Goal: Task Accomplishment & Management: Manage account settings

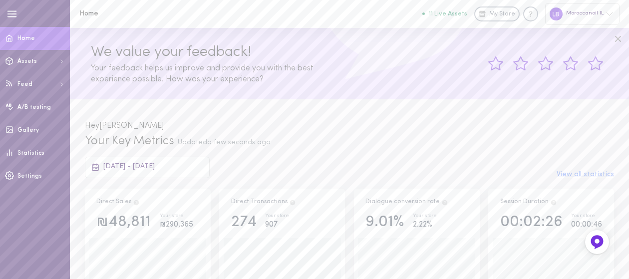
click at [41, 36] on link "Home" at bounding box center [35, 38] width 70 height 23
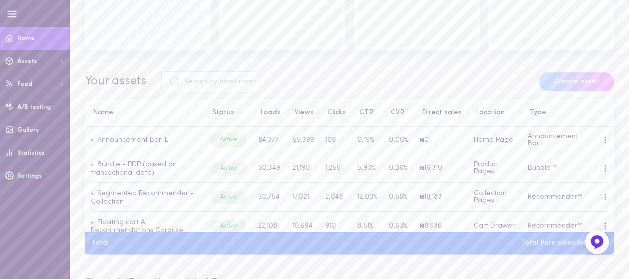
scroll to position [300, 0]
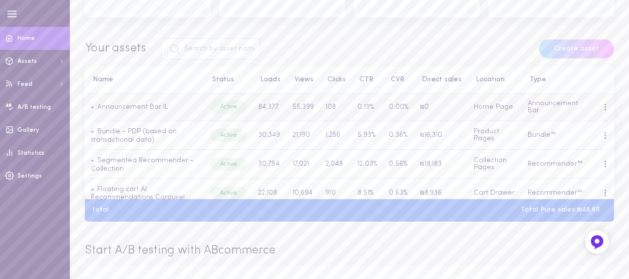
click at [605, 107] on span at bounding box center [605, 106] width 1 height 1
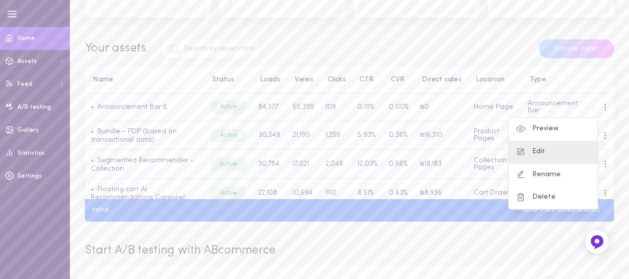
click at [556, 146] on div "Edit" at bounding box center [553, 152] width 89 height 23
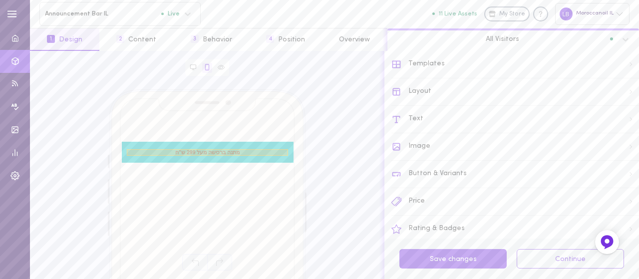
click at [229, 154] on span "מתנה ברכישה מעל 299 ש"ח" at bounding box center [207, 152] width 161 height 6
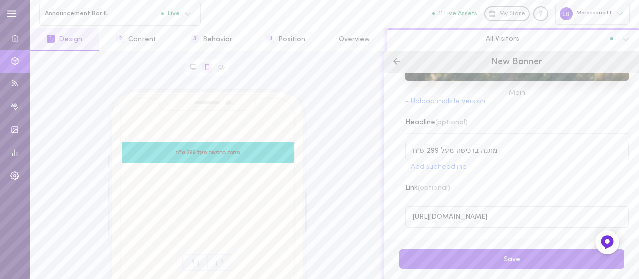
scroll to position [110, 0]
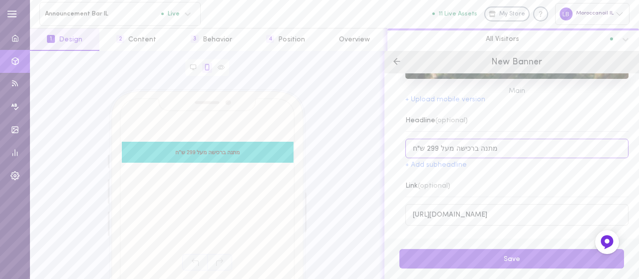
click at [433, 147] on input "מתנה ברכישה מעל 299 ש"ח" at bounding box center [517, 148] width 223 height 19
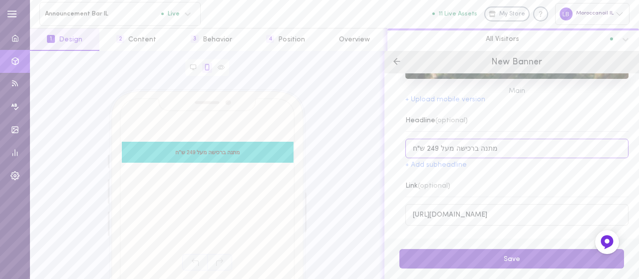
type input "מתנה ברכישה מעל 249 ש"ח"
click at [528, 260] on button "Save" at bounding box center [512, 258] width 225 height 19
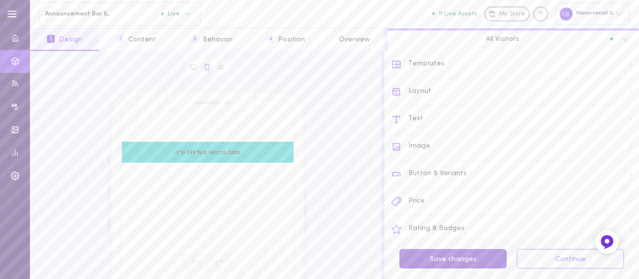
click at [466, 261] on button "Save changes" at bounding box center [453, 258] width 107 height 19
